Goal: Check status: Check status

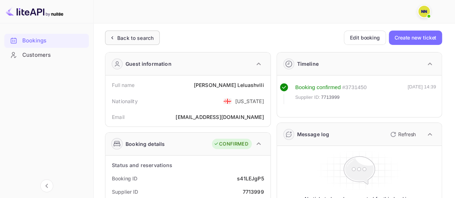
click at [136, 41] on div "Back to search" at bounding box center [135, 38] width 36 height 8
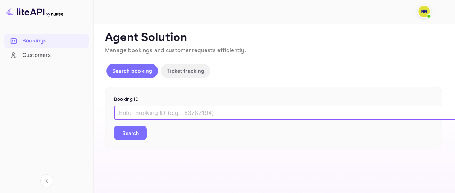
click at [216, 109] on input "text" at bounding box center [293, 112] width 359 height 14
paste input "khOuN1fzl"
type input "khOuN1fzl"
click at [135, 134] on button "Search" at bounding box center [130, 132] width 33 height 14
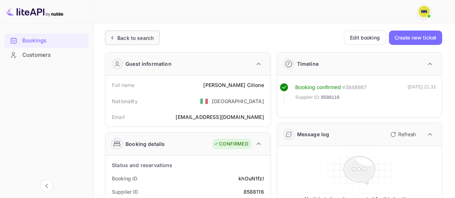
click at [134, 33] on div "Back to search" at bounding box center [132, 38] width 55 height 14
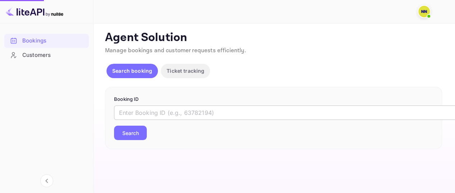
click at [157, 112] on input "text" at bounding box center [293, 112] width 359 height 14
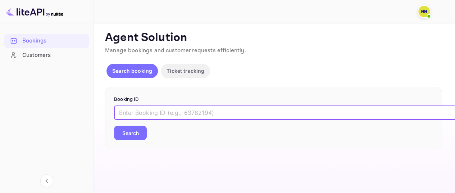
paste input "kJyIZRq3j"
type input "kJyIZRq3j"
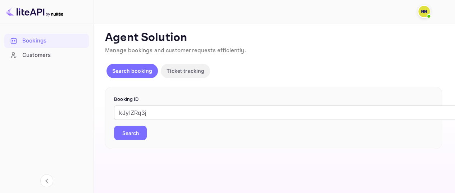
click at [137, 131] on button "Search" at bounding box center [130, 132] width 33 height 14
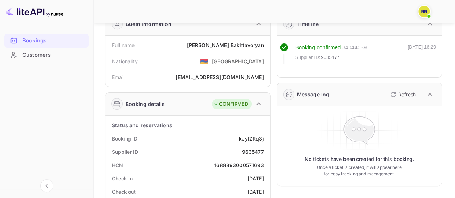
scroll to position [108, 0]
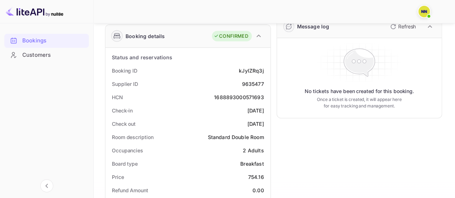
click at [255, 97] on div "1688893000571693" at bounding box center [239, 97] width 50 height 8
copy div "1688893000571693"
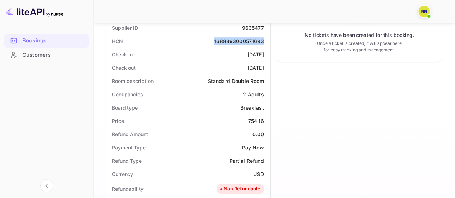
scroll to position [0, 0]
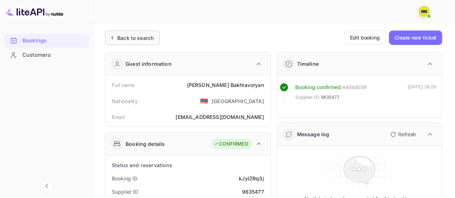
click at [128, 33] on div "Back to search" at bounding box center [132, 38] width 55 height 14
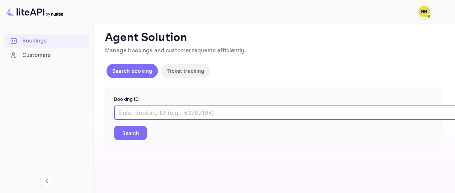
click at [152, 113] on input "text" at bounding box center [293, 112] width 359 height 14
paste input "epOdpDAYE"
type input "epOdpDAYE"
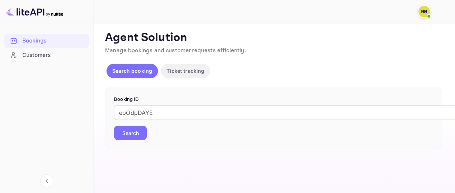
click at [137, 130] on button "Search" at bounding box center [130, 132] width 33 height 14
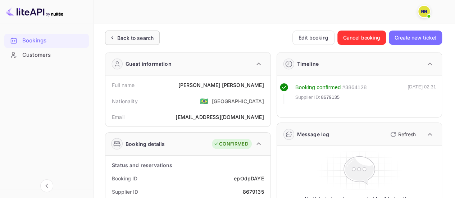
click at [139, 39] on div "Back to search" at bounding box center [135, 38] width 36 height 8
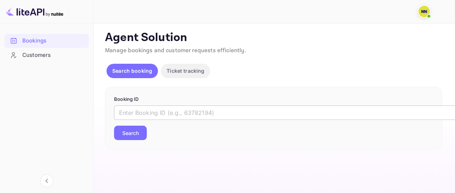
click at [157, 111] on input "text" at bounding box center [293, 112] width 359 height 14
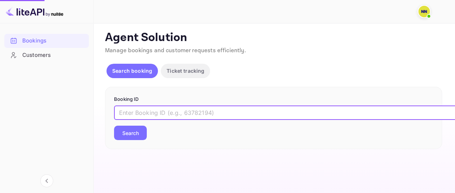
paste input "XWfvD5a_O"
type input "XWfvD5a_O"
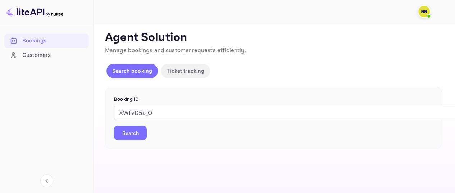
click at [137, 130] on button "Search" at bounding box center [130, 132] width 33 height 14
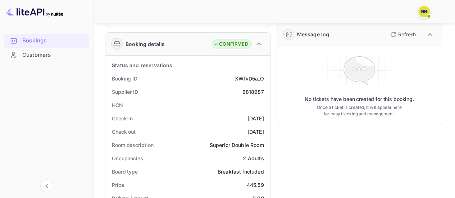
scroll to position [144, 0]
